Goal: Book appointment/travel/reservation

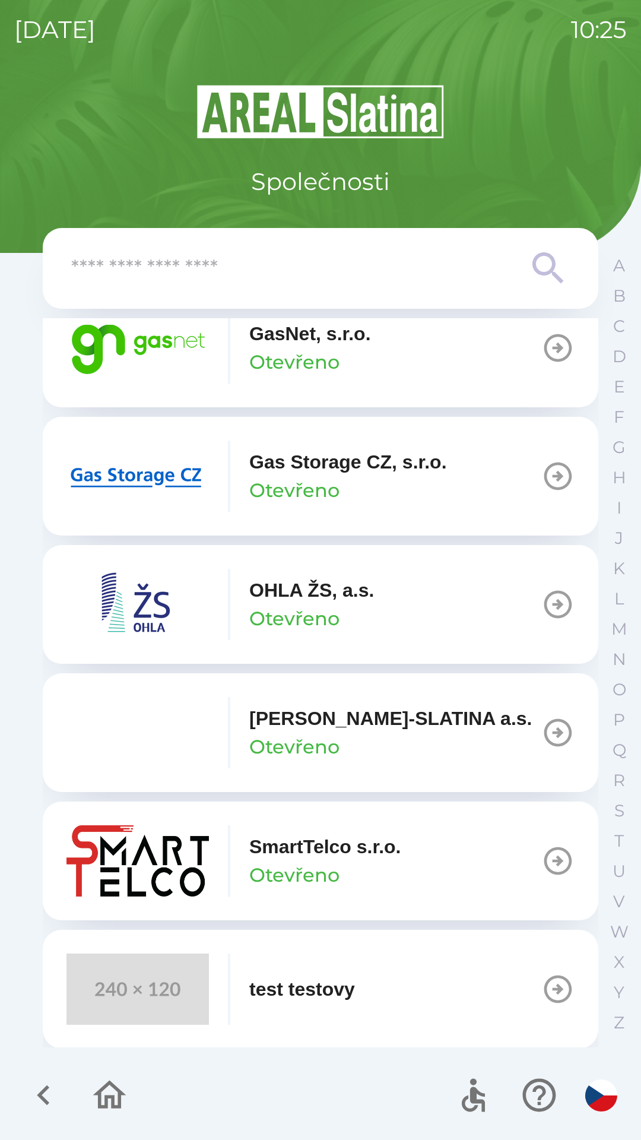
scroll to position [957, 0]
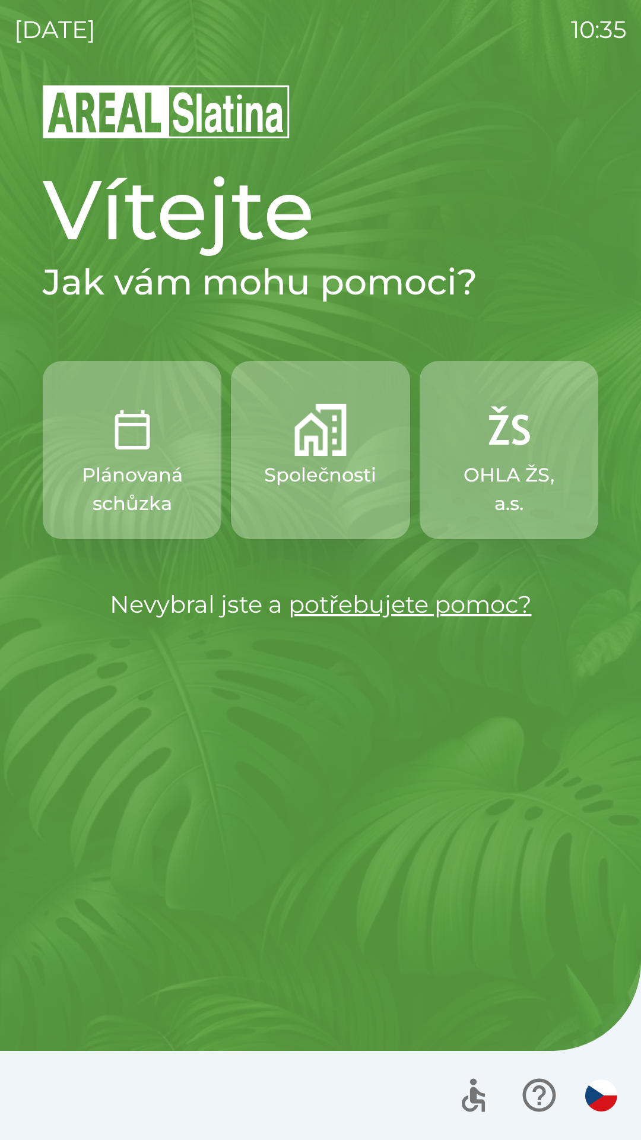
click at [324, 476] on p "Společnosti" at bounding box center [320, 475] width 112 height 29
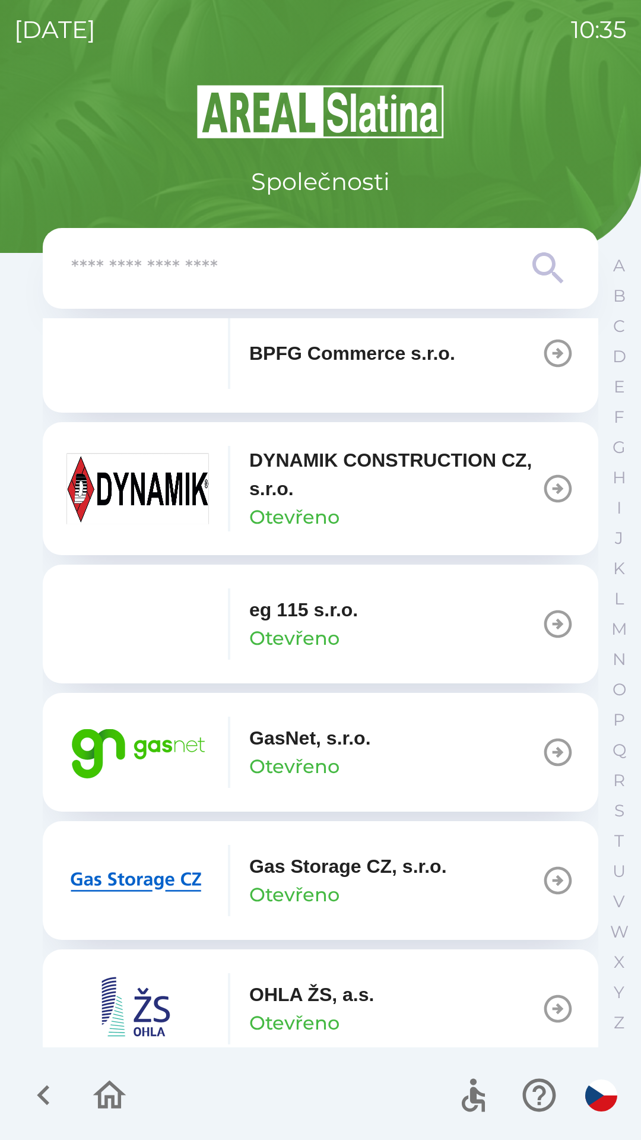
scroll to position [558, 0]
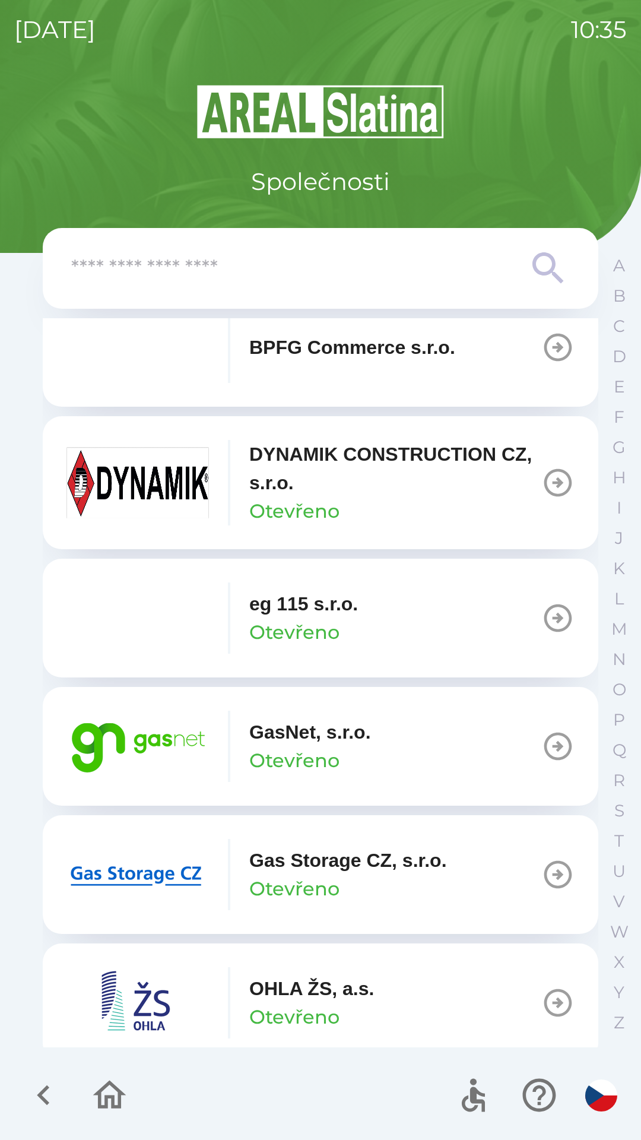
click at [431, 742] on button "GasNet, s.r.o. Otevřeno" at bounding box center [321, 746] width 556 height 119
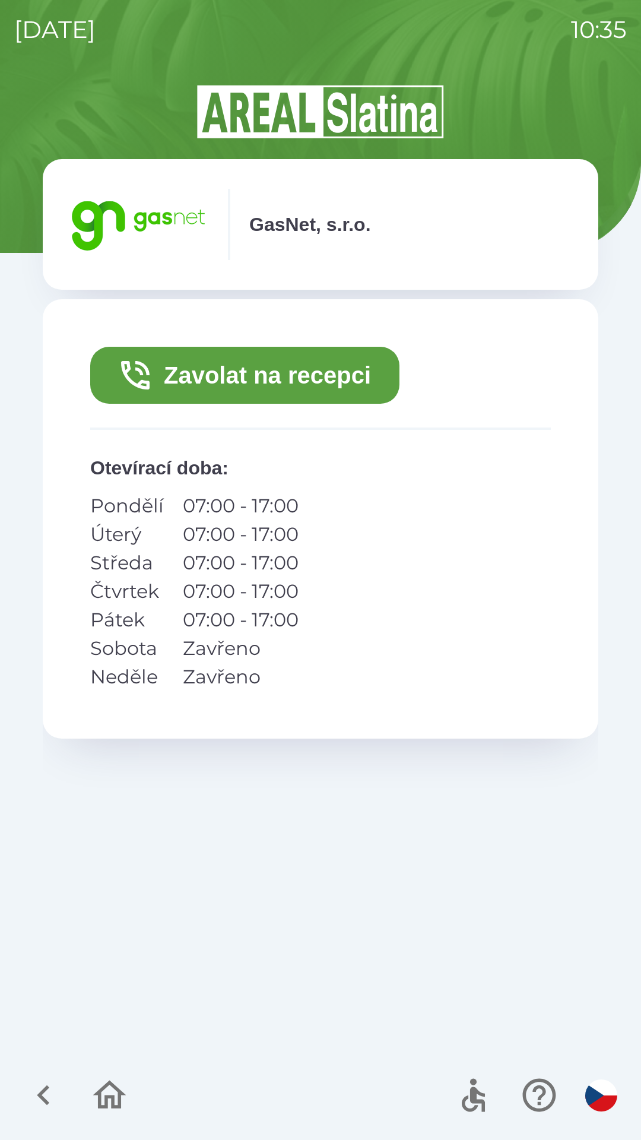
click at [300, 384] on button "Zavolat na recepci" at bounding box center [244, 375] width 309 height 57
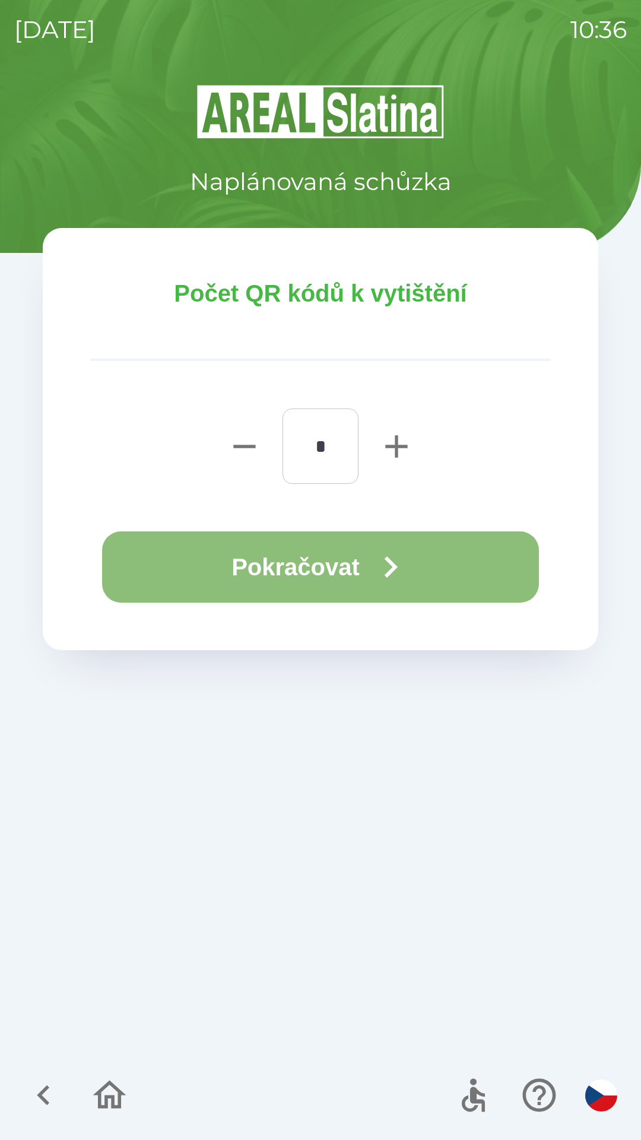
click at [422, 560] on button "Pokračovat" at bounding box center [320, 567] width 437 height 71
